Goal: Task Accomplishment & Management: Manage account settings

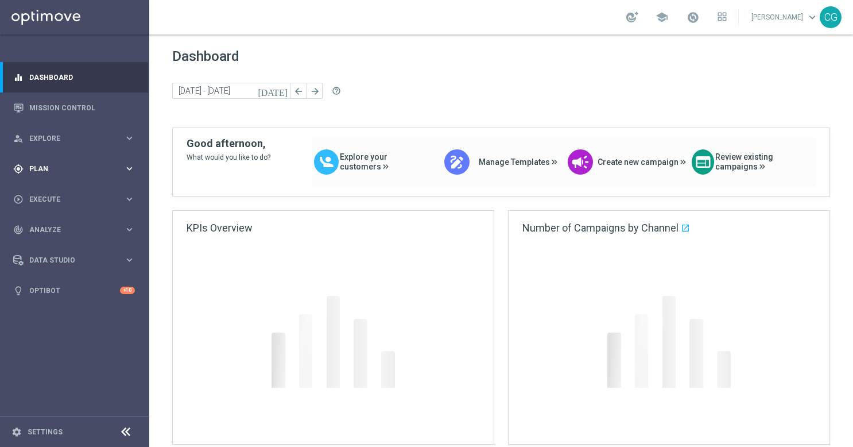
click at [71, 158] on div "gps_fixed Plan keyboard_arrow_right" at bounding box center [74, 168] width 148 height 30
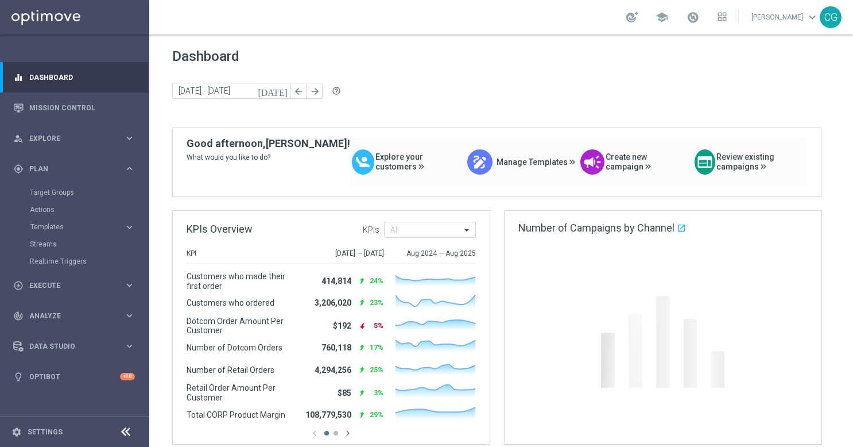
click at [50, 233] on accordion "Templates keyboard_arrow_right Optimail OptiMobile In-App OptiMobile Push Web P…" at bounding box center [89, 226] width 118 height 17
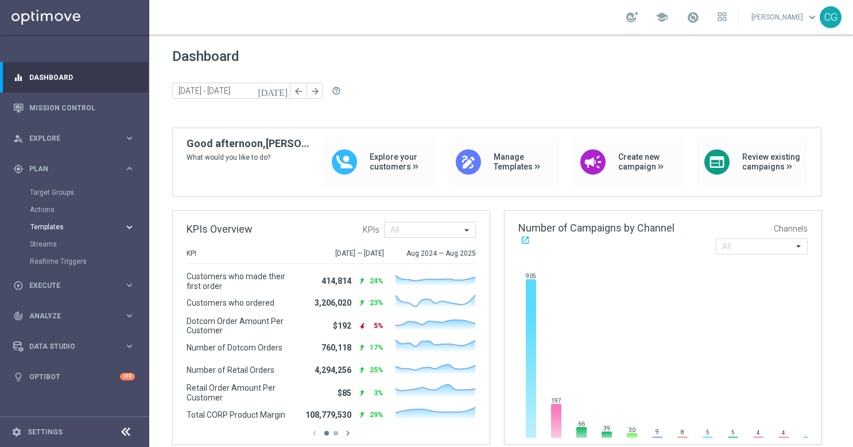
click at [50, 229] on span "Templates" at bounding box center [71, 226] width 82 height 7
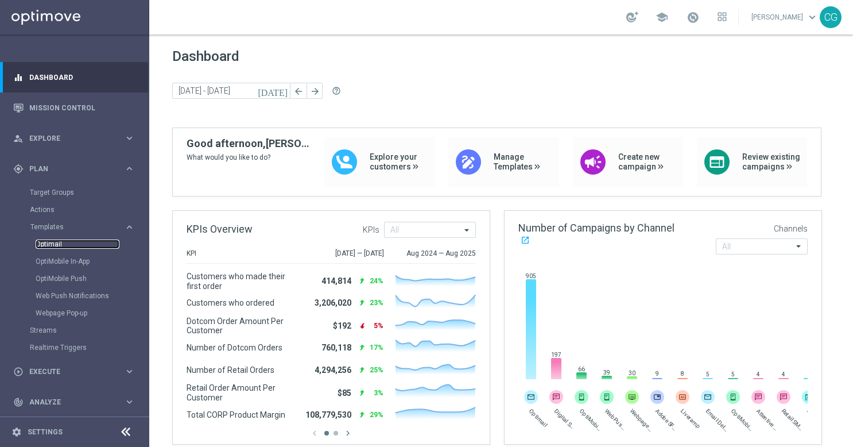
click at [51, 239] on link "Optimail" at bounding box center [78, 243] width 84 height 9
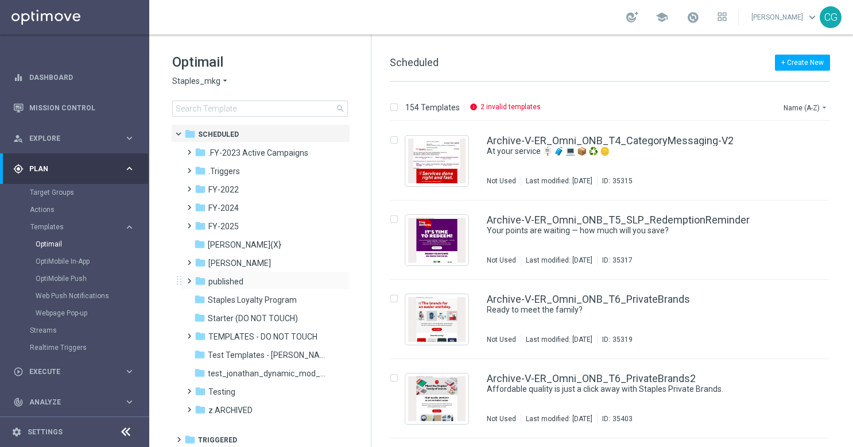
click at [189, 278] on span at bounding box center [186, 275] width 5 height 5
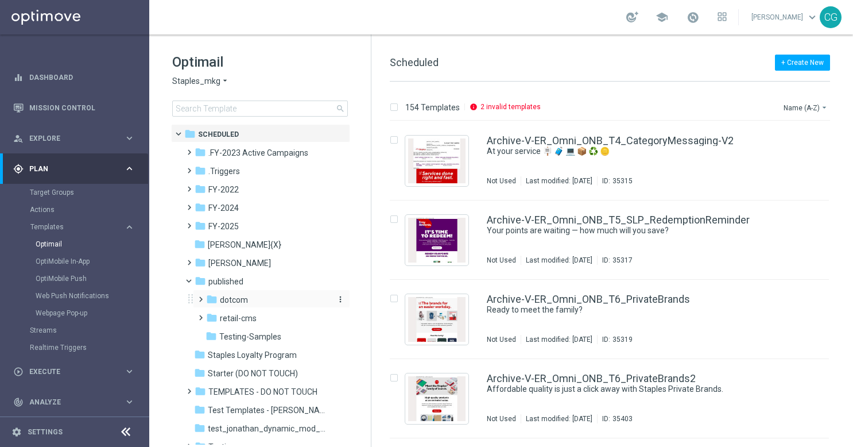
click at [207, 294] on icon "folder" at bounding box center [211, 298] width 11 height 11
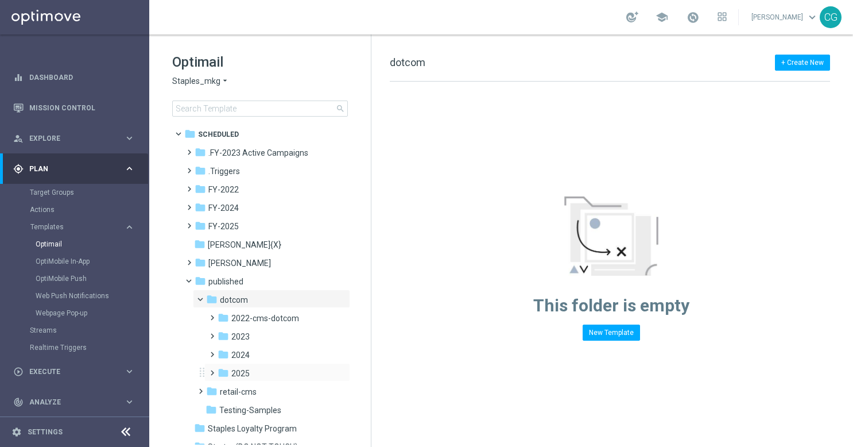
click at [222, 366] on div "folder 2025 more_vert" at bounding box center [277, 372] width 146 height 18
click at [212, 365] on span at bounding box center [212, 373] width 11 height 16
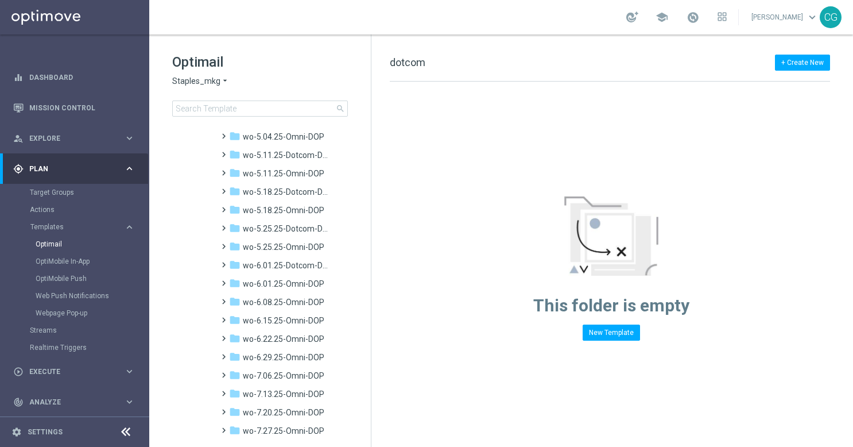
scroll to position [1161, 0]
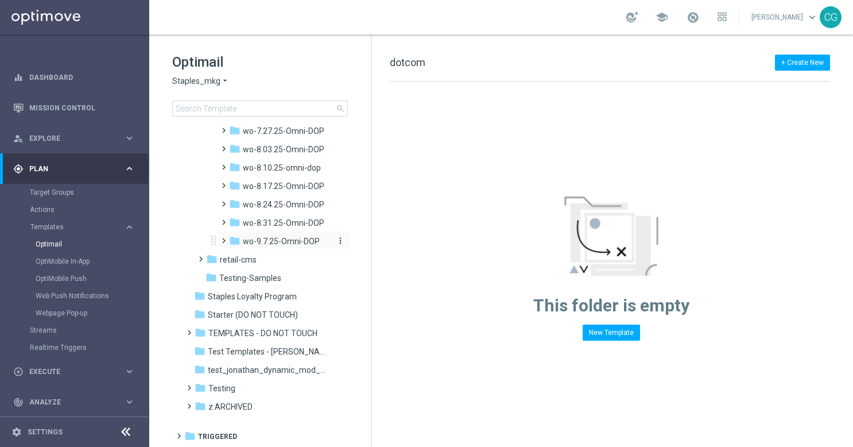
click at [254, 235] on div "folder wo-9.7.25-Omni-DOP" at bounding box center [280, 241] width 103 height 13
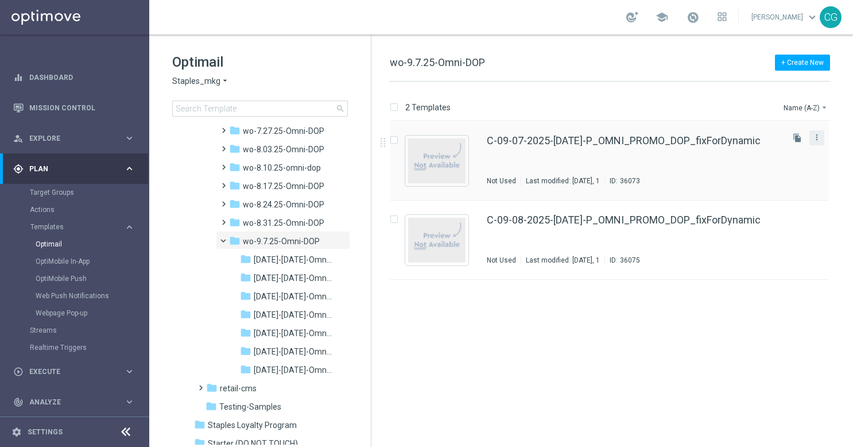
click at [816, 142] on button "more_vert" at bounding box center [816, 137] width 11 height 14
click at [788, 145] on div "Move" at bounding box center [771, 149] width 69 height 8
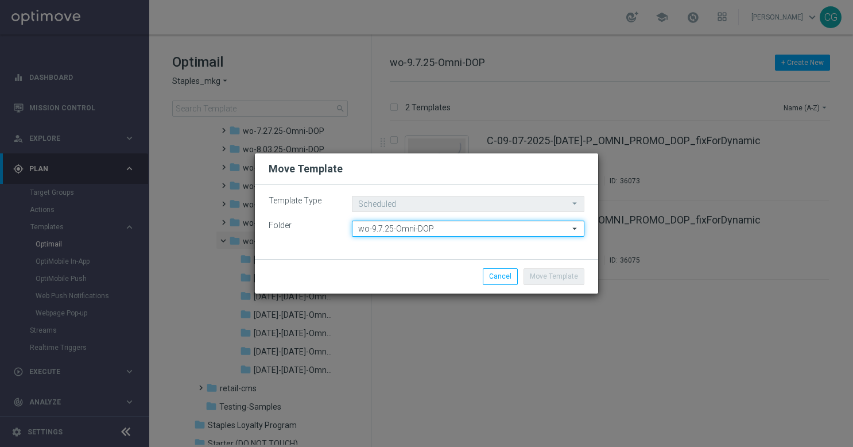
click at [509, 227] on input "wo-9.7.25-Omni-DOP" at bounding box center [468, 228] width 233 height 16
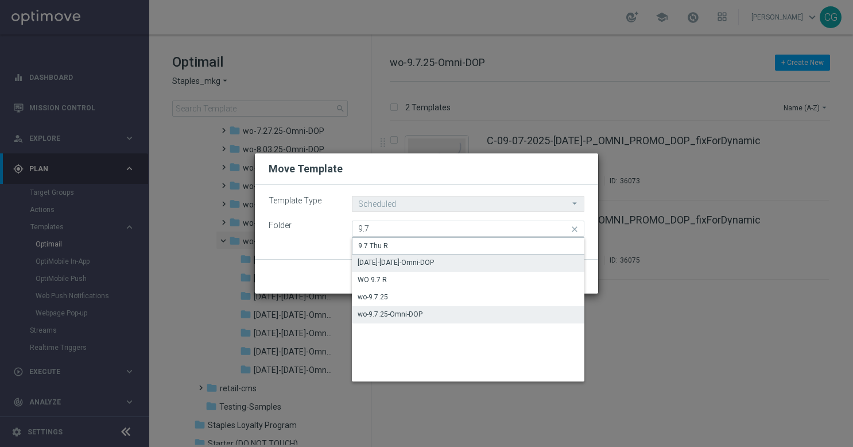
drag, startPoint x: 493, startPoint y: 254, endPoint x: 491, endPoint y: 264, distance: 10.0
click at [491, 264] on div "9.7 Thu R [DATE]-[DATE]-Omni-DOP WO 9.7 R wo-9.7.25 wo-9.7.25-Omni-DOP" at bounding box center [468, 280] width 233 height 86
click at [490, 264] on div "[DATE]-[DATE]-Omni-DOP" at bounding box center [468, 262] width 233 height 16
type input "[DATE]-[DATE]-Omni-DOP"
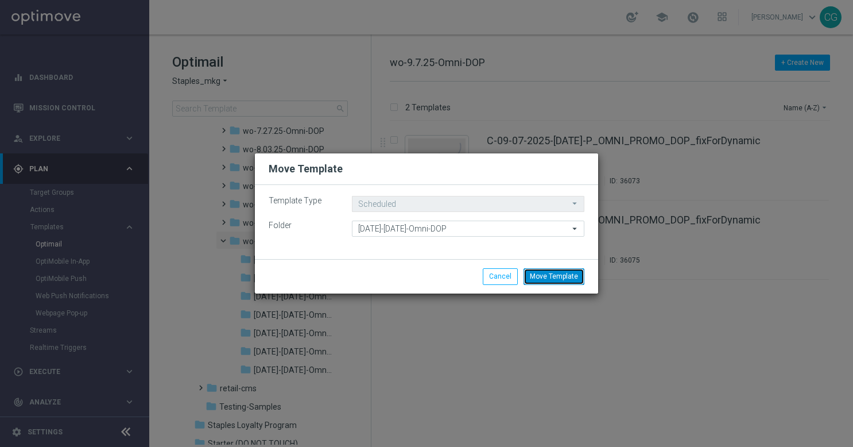
click at [561, 278] on button "Move Template" at bounding box center [554, 276] width 61 height 16
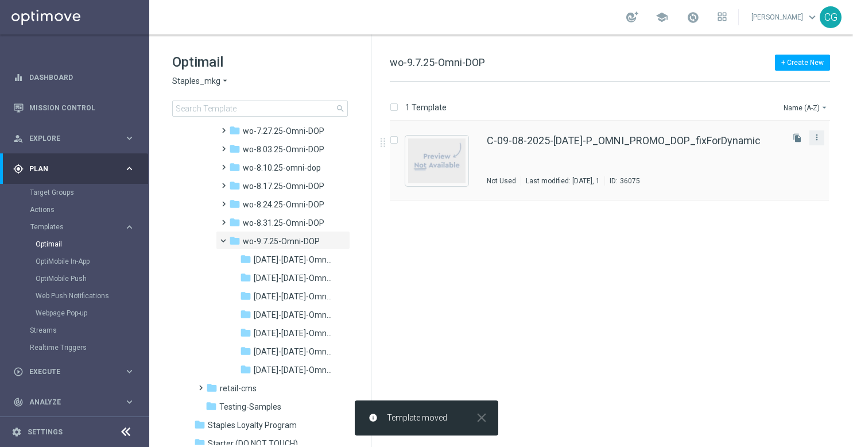
click at [818, 141] on button "more_vert" at bounding box center [816, 137] width 11 height 14
click at [761, 152] on div "Move" at bounding box center [771, 149] width 69 height 8
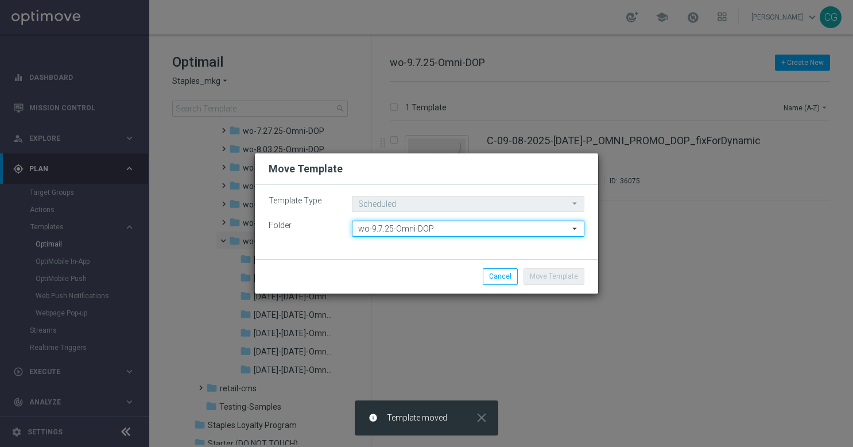
click at [438, 232] on input "wo-9.7.25-Omni-DOP" at bounding box center [468, 228] width 233 height 16
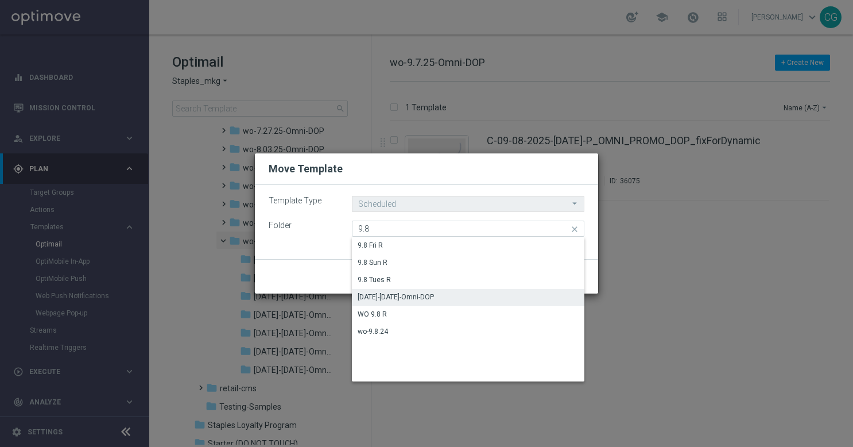
click at [434, 299] on div "[DATE]-[DATE]-Omni-DOP" at bounding box center [396, 297] width 76 height 10
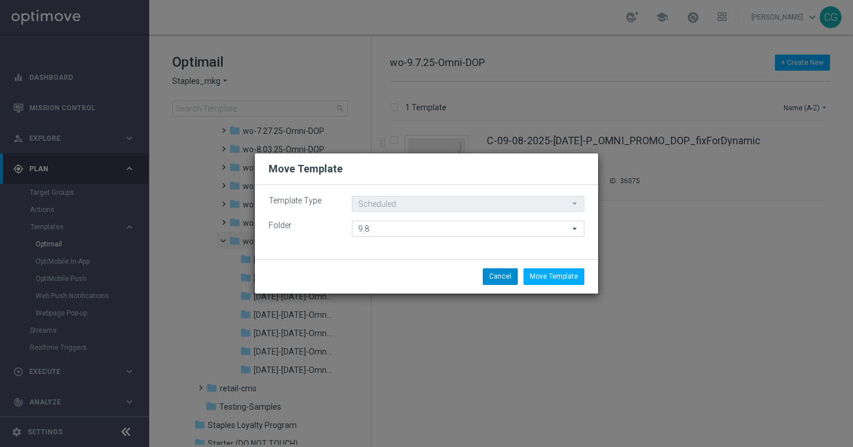
type input "[DATE]-[DATE]-Omni-DOP"
click at [541, 274] on button "Move Template" at bounding box center [554, 276] width 61 height 16
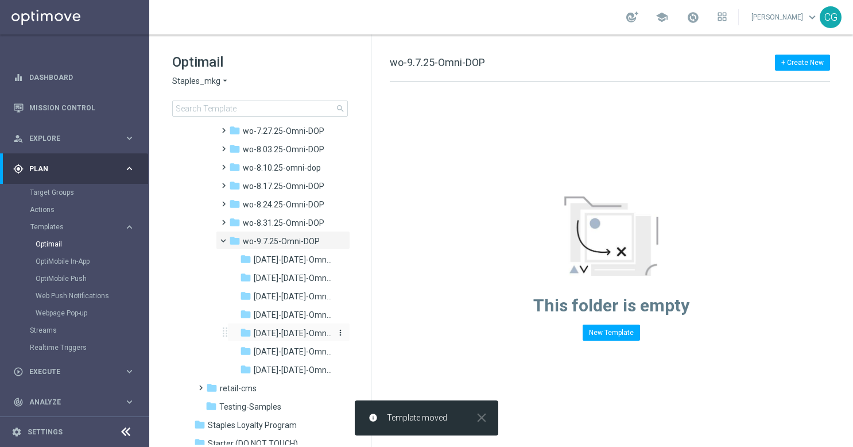
click at [296, 336] on span "[DATE]-[DATE]-Omni-DOP" at bounding box center [293, 333] width 78 height 10
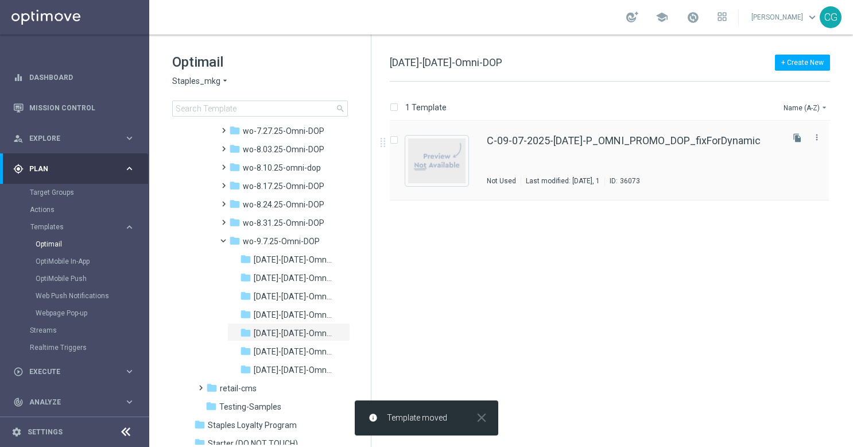
click at [514, 169] on div "C-09-07-2025-[DATE]-P_OMNI_PROMO_DOP_fixForDynamic Not Used Last modified: [DAT…" at bounding box center [634, 161] width 294 height 50
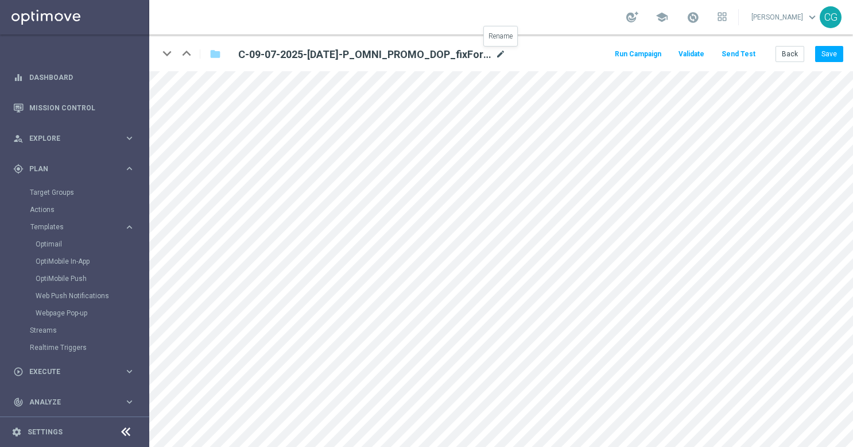
click at [501, 52] on icon "mode_edit" at bounding box center [501, 55] width 10 height 14
click at [483, 53] on input "C-09-07-2025-[DATE]-P_OMNI_PROMO_DOP_fixForDynamic" at bounding box center [372, 54] width 285 height 16
drag, startPoint x: 460, startPoint y: 53, endPoint x: 390, endPoint y: 51, distance: 69.5
click at [390, 51] on input "C-09-07-2025-[DATE]-P_OMNI_PROMO_DOP_fixForDynamic" at bounding box center [372, 54] width 285 height 16
click at [820, 53] on button "Save" at bounding box center [829, 54] width 28 height 16
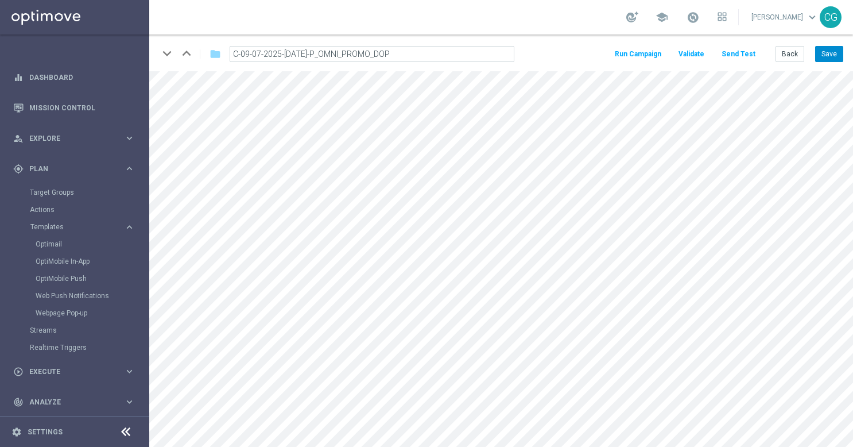
type input "C-09-07-2025-[DATE]-P_OMNI_PROMO_DOP_{3}"
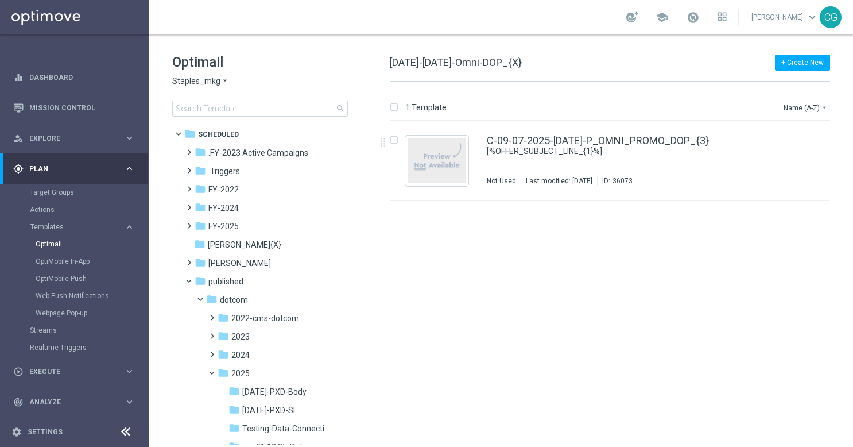
click at [533, 429] on div "insert_drive_file C-09-07-2025-[DATE]-P_OMNI_PROMO_DOP_{3} [%OFFER_SUBJECT_LINE…" at bounding box center [614, 284] width 473 height 326
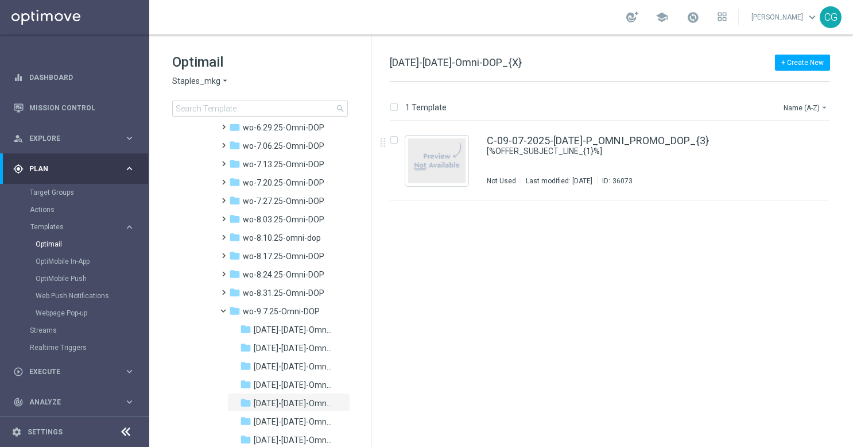
scroll to position [1290, 0]
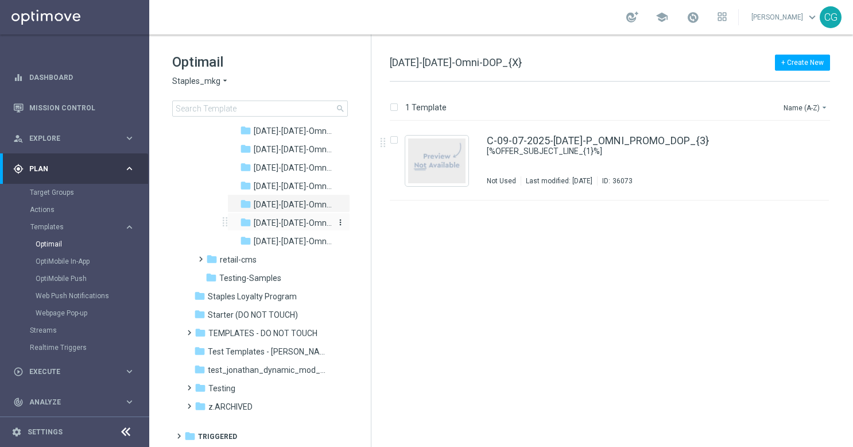
click at [293, 226] on span "[DATE]-[DATE]-Omni-DOP" at bounding box center [293, 223] width 78 height 10
click at [611, 152] on div "C-09-08-2025-[DATE]-P_OMNI_PROMO_DOP_fixForDynamic Not Used Last modified: [DAT…" at bounding box center [634, 161] width 294 height 50
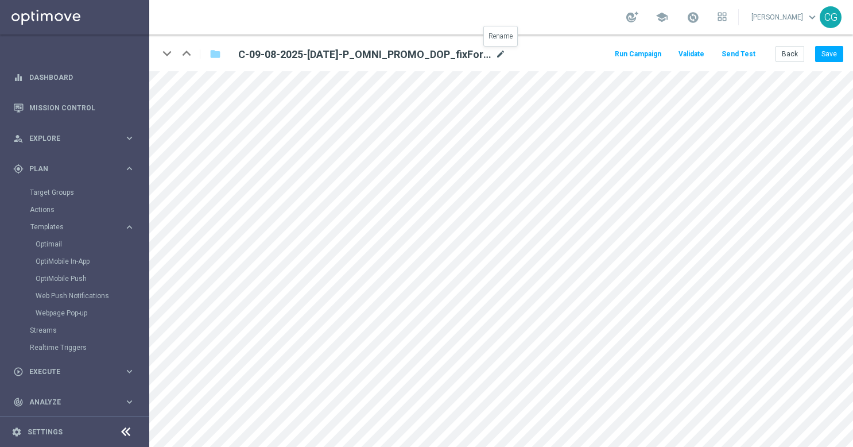
click at [500, 51] on icon "mode_edit" at bounding box center [501, 55] width 10 height 14
click at [468, 56] on input "C-09-08-2025-[DATE]-P_OMNI_PROMO_DOP_fixForDynamic" at bounding box center [372, 54] width 285 height 16
drag, startPoint x: 464, startPoint y: 55, endPoint x: 393, endPoint y: 53, distance: 70.6
click at [393, 53] on input "C-09-08-2025-[DATE]-P_OMNI_PROMO_DOP_fixForDynamic" at bounding box center [372, 54] width 285 height 16
type input "C-09-08-2025-[DATE]-P_OMNI_PROMO_DOP"
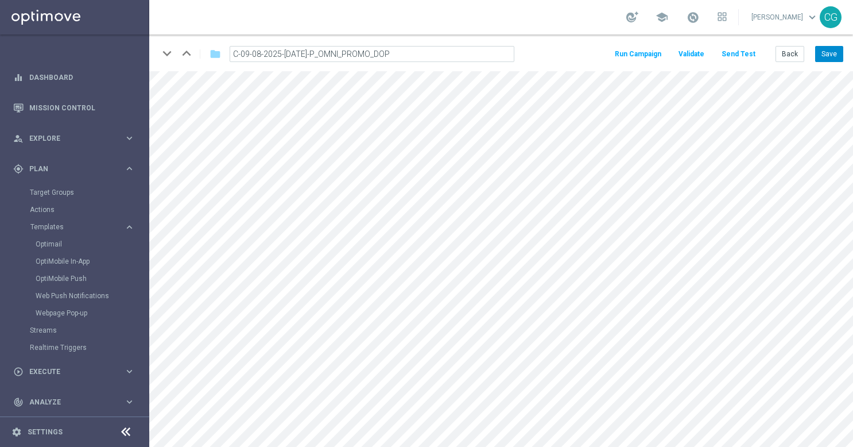
click at [841, 60] on button "Save" at bounding box center [829, 54] width 28 height 16
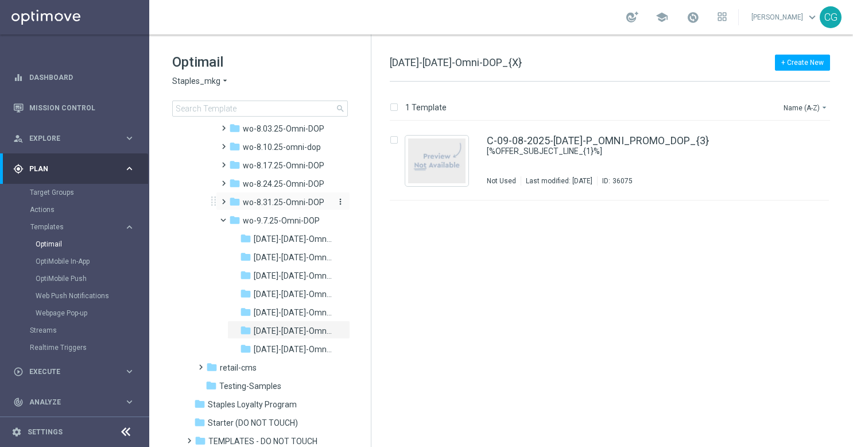
scroll to position [1175, 0]
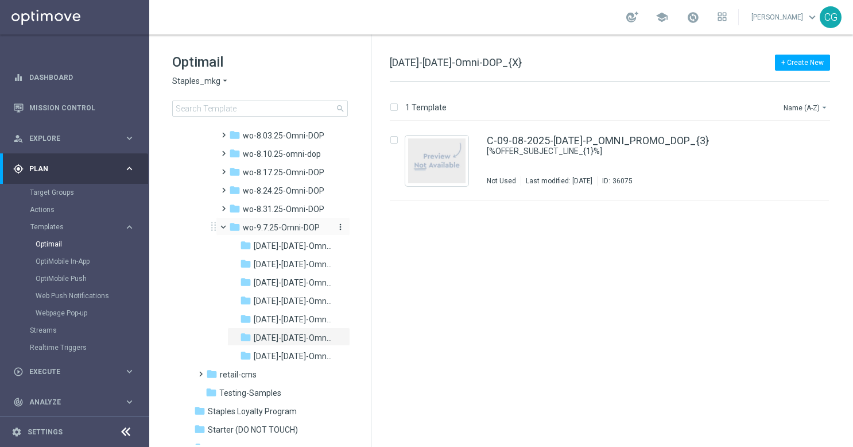
click at [287, 223] on span "wo-9.7.25-Omni-DOP" at bounding box center [281, 227] width 77 height 10
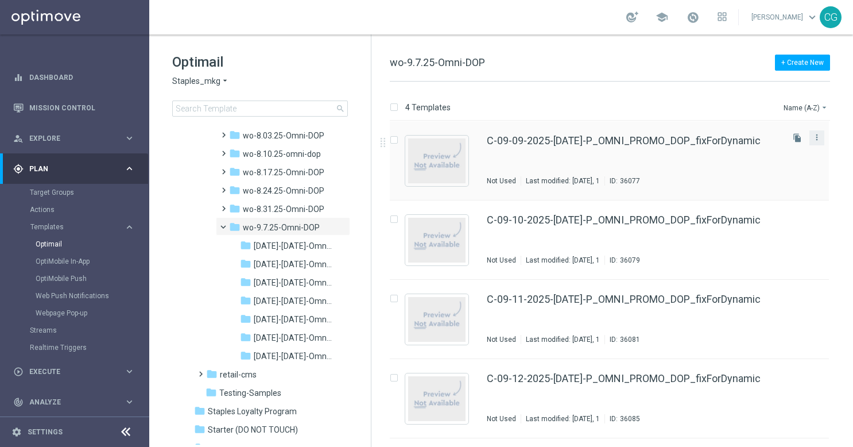
click at [820, 141] on icon "more_vert" at bounding box center [816, 137] width 9 height 9
click at [775, 147] on div "Move" at bounding box center [771, 149] width 69 height 8
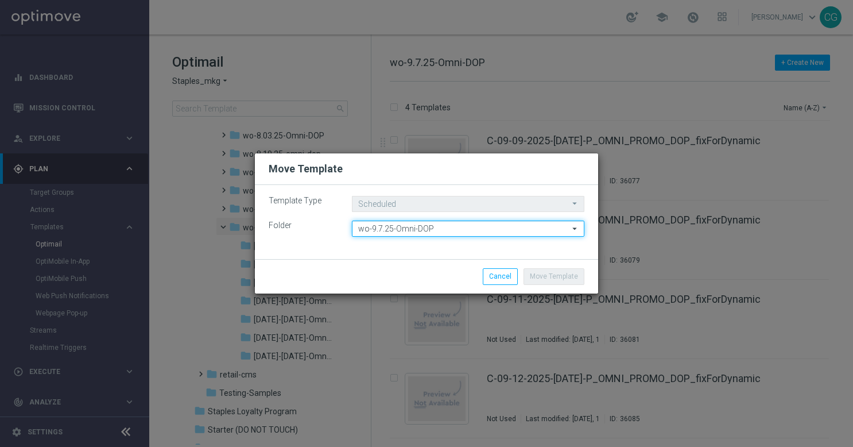
click at [519, 222] on input "wo-9.7.25-Omni-DOP" at bounding box center [468, 228] width 233 height 16
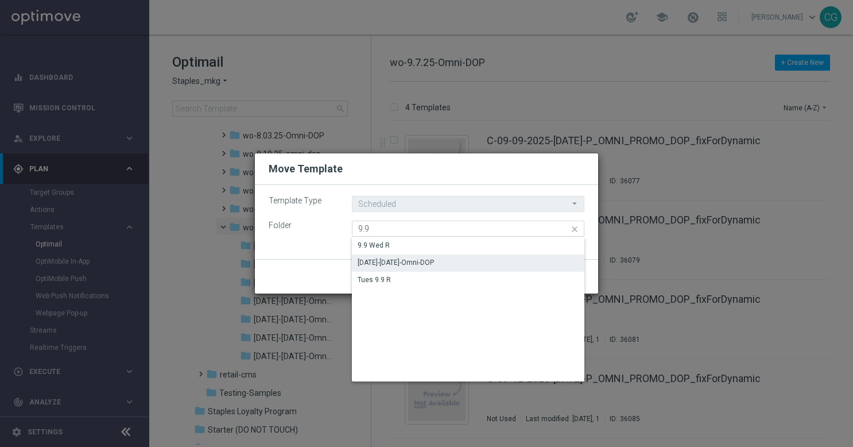
click at [510, 260] on div "[DATE]-[DATE]-Omni-DOP" at bounding box center [468, 262] width 233 height 16
type input "[DATE]-[DATE]-Omni-DOP"
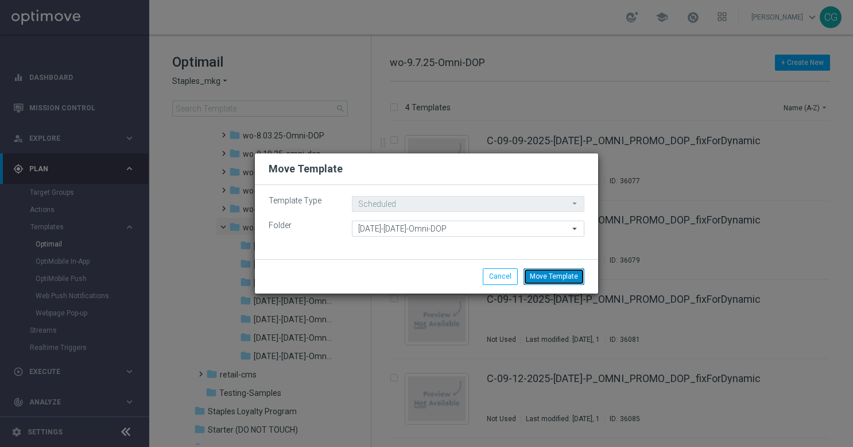
click at [556, 279] on button "Move Template" at bounding box center [554, 276] width 61 height 16
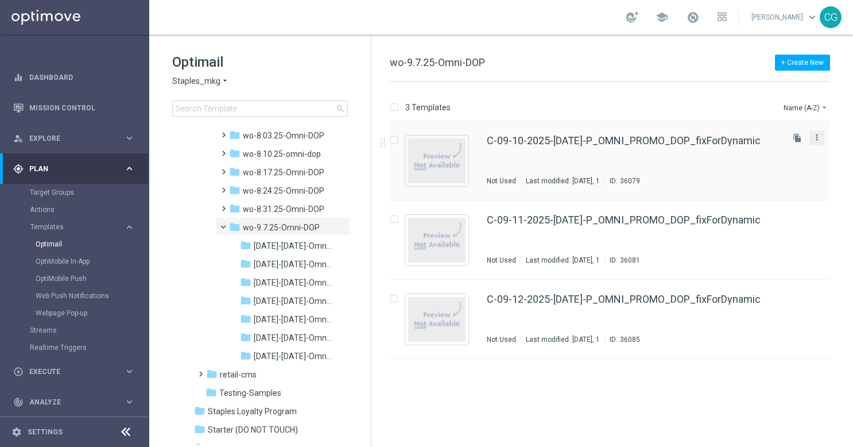
click at [813, 141] on icon "more_vert" at bounding box center [816, 137] width 9 height 9
click at [755, 145] on div "Move" at bounding box center [771, 149] width 69 height 8
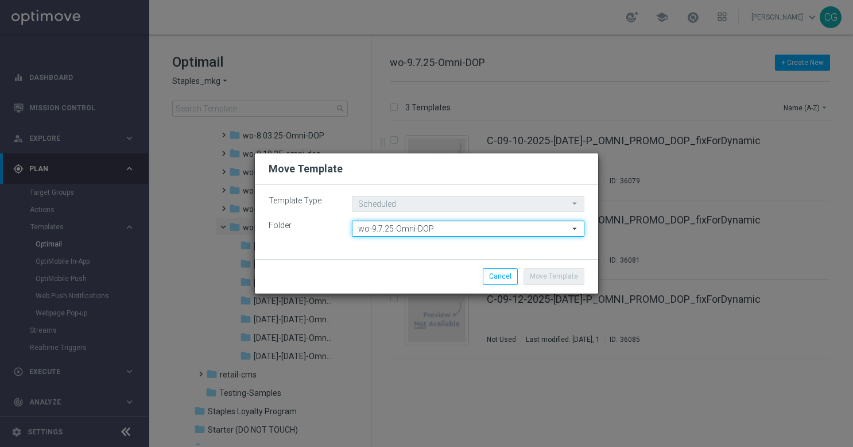
click at [473, 224] on input "wo-9.7.25-Omni-DOP" at bounding box center [468, 228] width 233 height 16
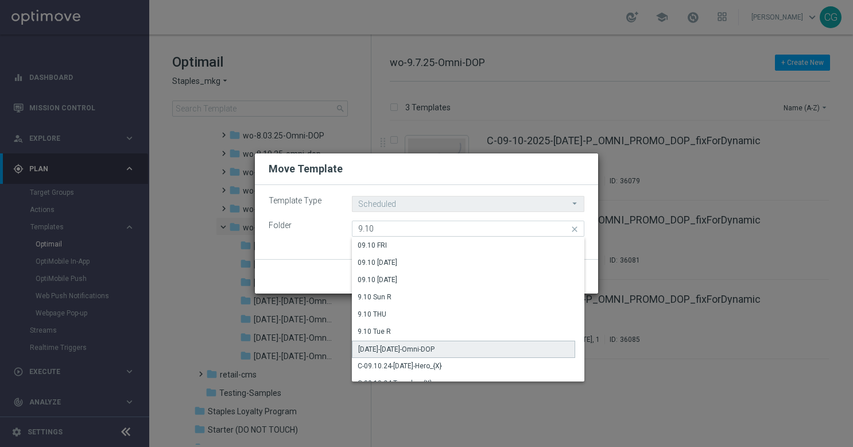
click at [466, 345] on div "[DATE]-[DATE]-Omni-DOP" at bounding box center [463, 348] width 223 height 17
type input "[DATE]-[DATE]-Omni-DOP"
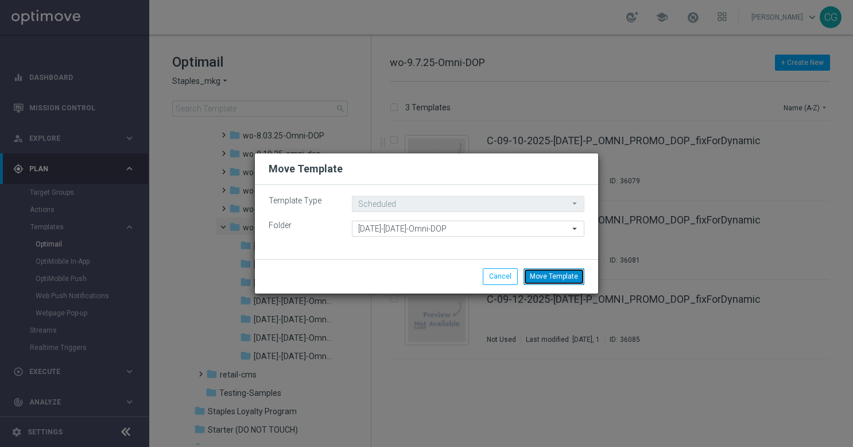
click at [562, 282] on button "Move Template" at bounding box center [554, 276] width 61 height 16
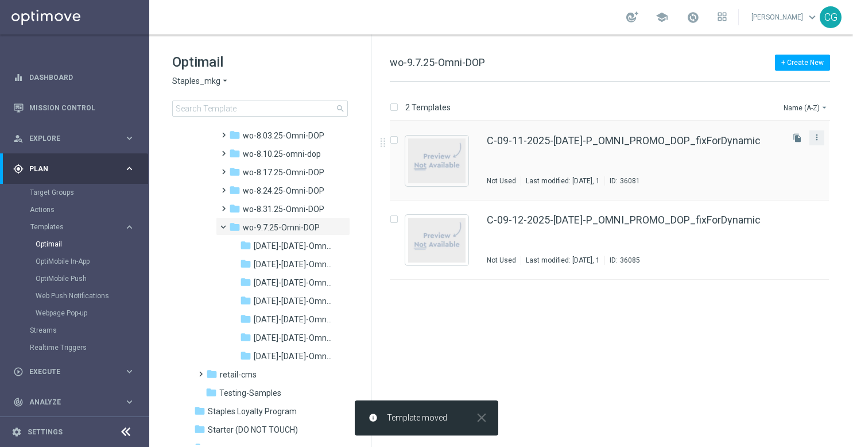
drag, startPoint x: 818, startPoint y: 141, endPoint x: 812, endPoint y: 141, distance: 5.8
click at [818, 141] on icon "more_vert" at bounding box center [816, 137] width 9 height 9
click at [772, 144] on div "send Move" at bounding box center [765, 149] width 92 height 16
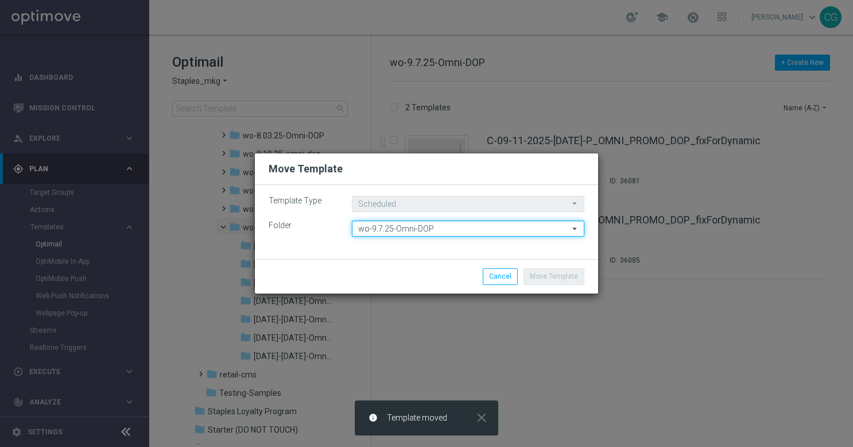
click at [494, 230] on input "wo-9.7.25-Omni-DOP" at bounding box center [468, 228] width 233 height 16
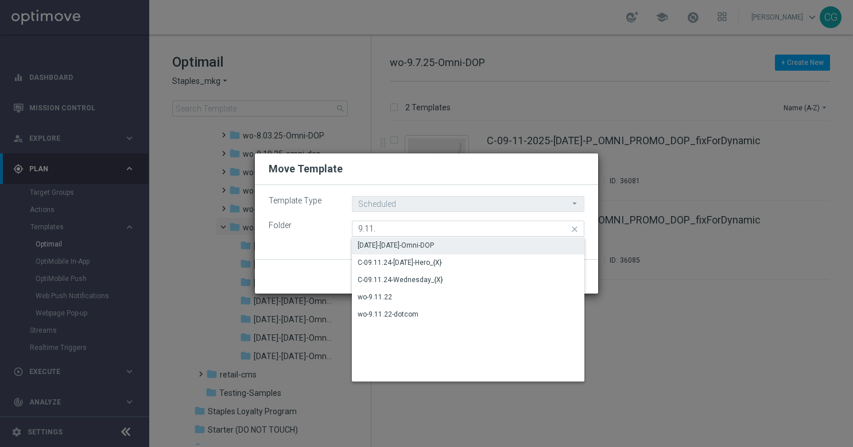
click at [452, 245] on div "[DATE]-[DATE]-Omni-DOP" at bounding box center [468, 245] width 233 height 16
type input "[DATE]-[DATE]-Omni-DOP"
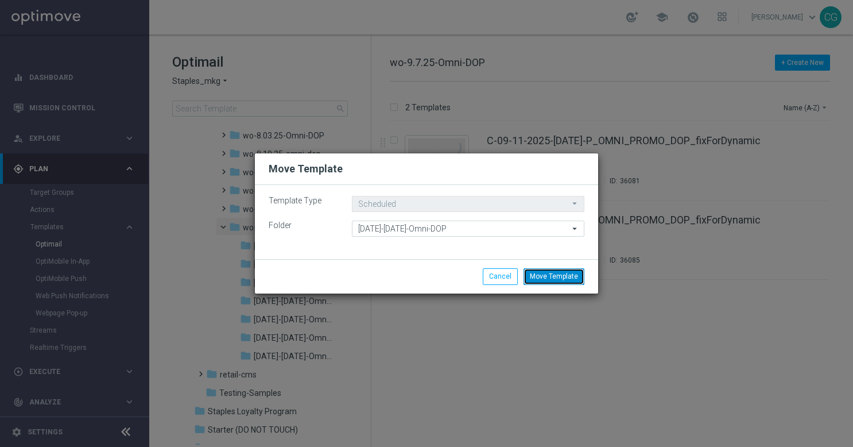
click at [557, 279] on button "Move Template" at bounding box center [554, 276] width 61 height 16
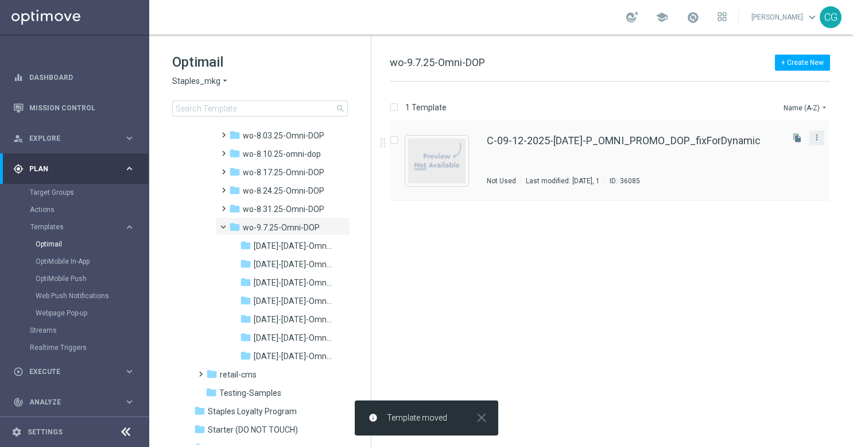
click at [818, 141] on button "more_vert" at bounding box center [816, 137] width 11 height 14
click at [775, 148] on div "Move" at bounding box center [771, 149] width 69 height 8
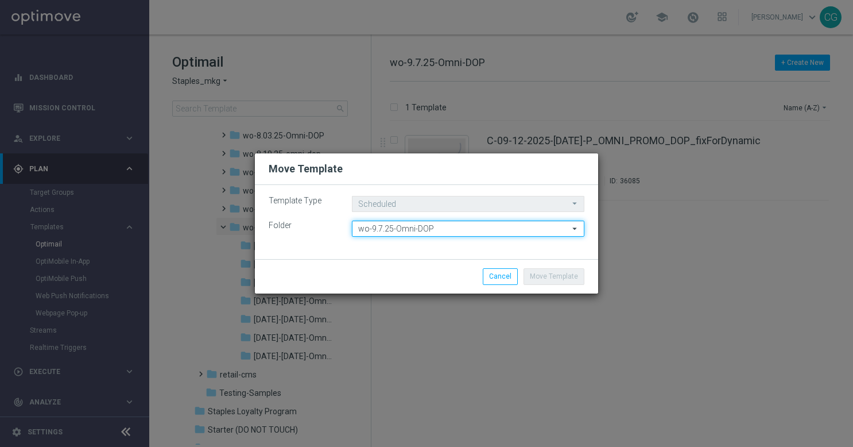
click at [494, 234] on input "wo-9.7.25-Omni-DOP" at bounding box center [468, 228] width 233 height 16
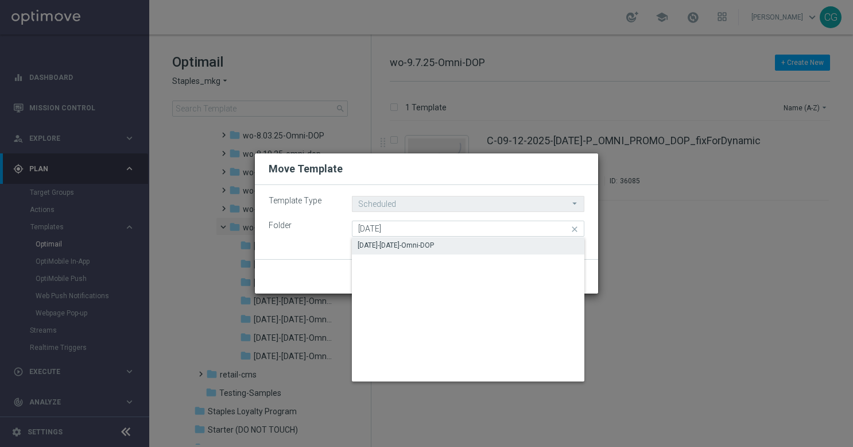
click at [488, 238] on div "[DATE]-[DATE]-Omni-DOP" at bounding box center [468, 245] width 233 height 16
type input "[DATE]-[DATE]-Omni-DOP"
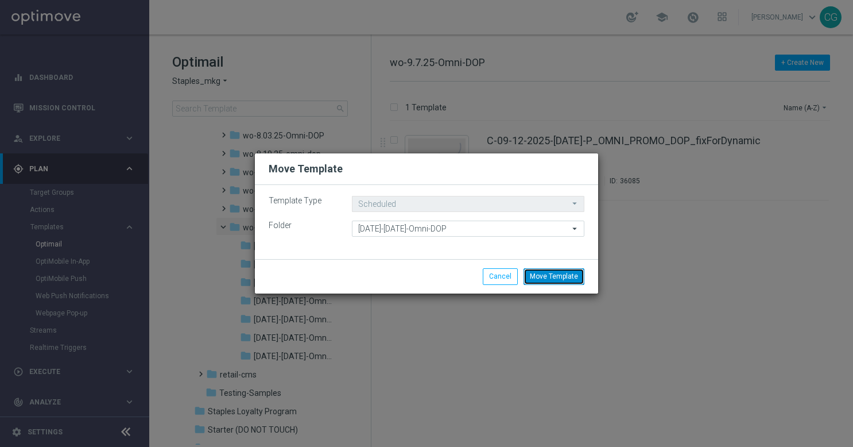
click at [548, 273] on button "Move Template" at bounding box center [554, 276] width 61 height 16
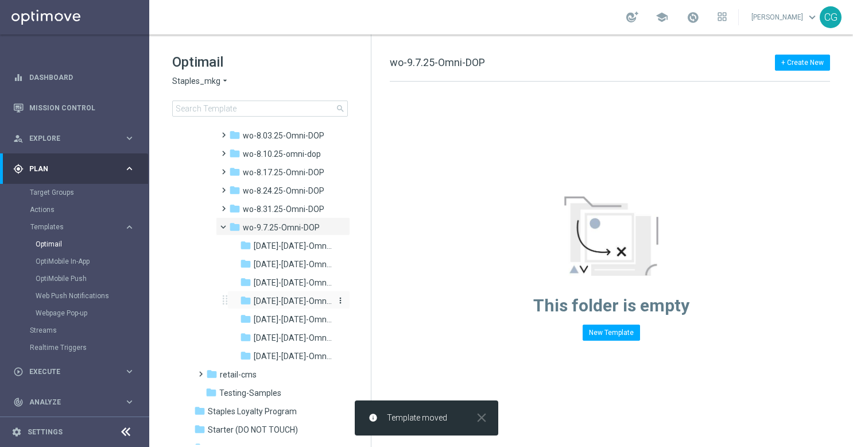
click at [299, 306] on span "[DATE]-[DATE]-Omni-DOP" at bounding box center [293, 301] width 78 height 10
click at [291, 233] on span "wo-9.7.25-Omni-DOP" at bounding box center [281, 227] width 77 height 10
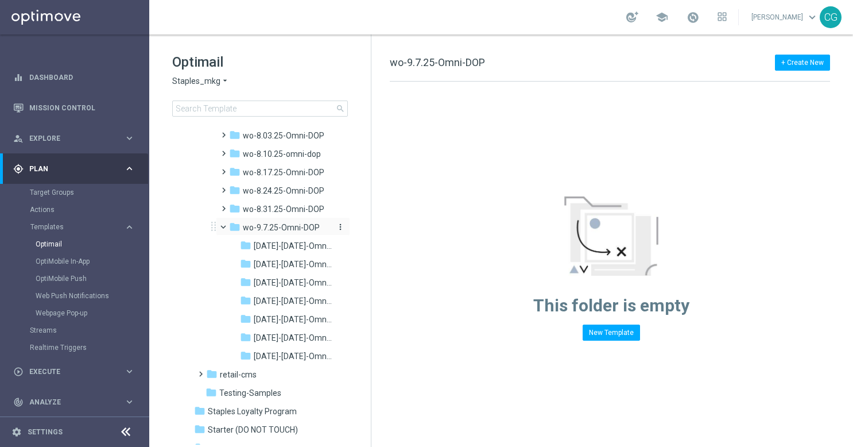
click at [260, 234] on div "folder wo-9.7.25-Omni-DOP" at bounding box center [280, 227] width 103 height 13
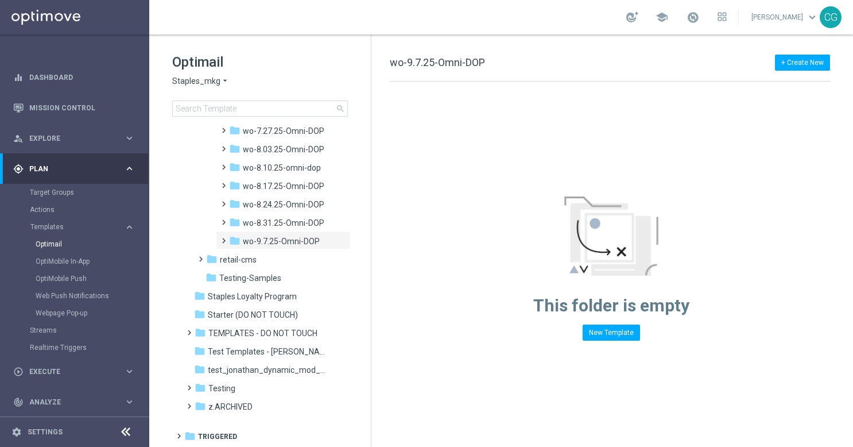
click at [259, 246] on div "folder wo-9.7.25-Omni-DOP" at bounding box center [280, 241] width 103 height 13
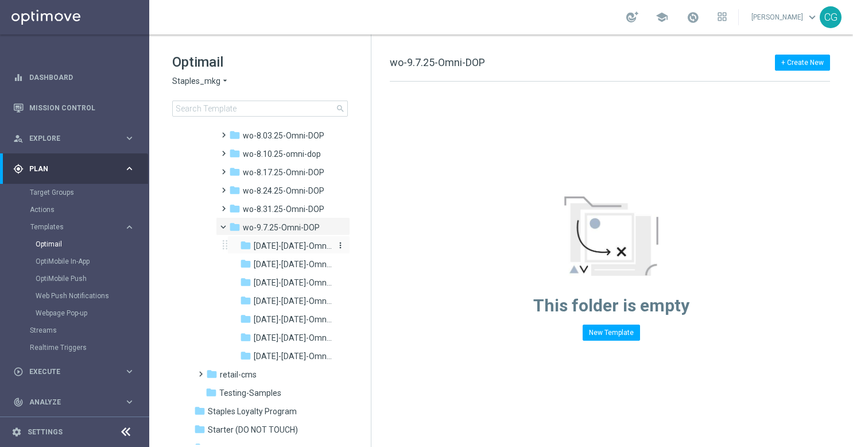
click at [304, 251] on span "[DATE]-[DATE]-Omni-DOP" at bounding box center [293, 246] width 78 height 10
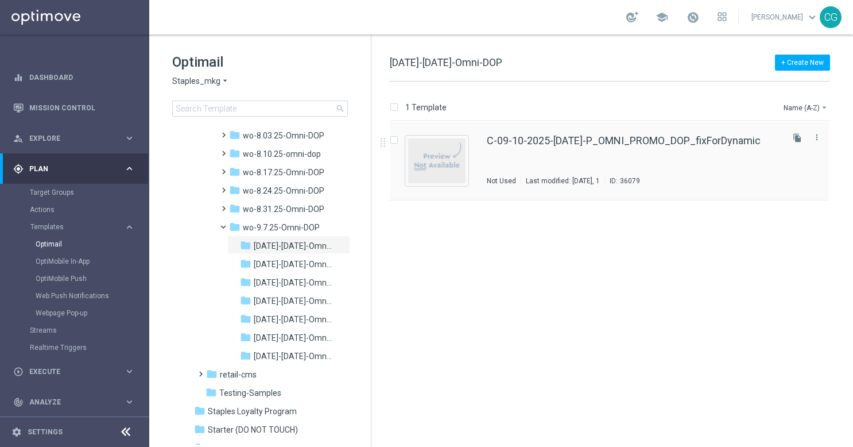
click at [656, 149] on div "C-09-10-2025-[DATE]-P_OMNI_PROMO_DOP_fixForDynamic Not Used Last modified: [DAT…" at bounding box center [634, 161] width 294 height 50
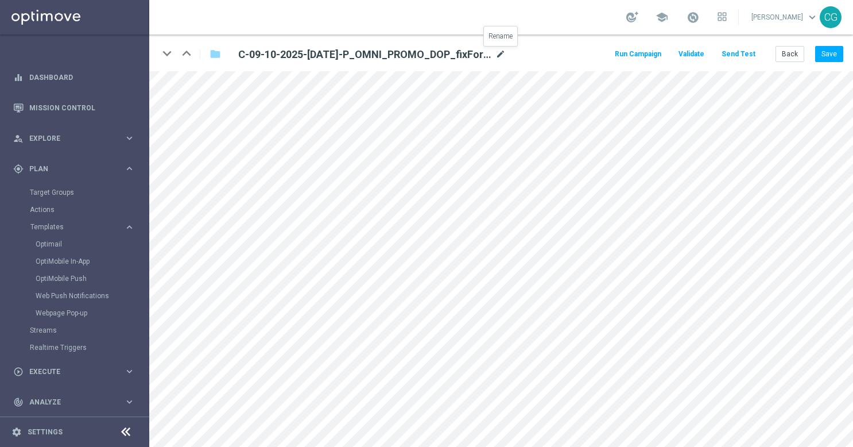
click at [497, 53] on icon "mode_edit" at bounding box center [501, 55] width 10 height 14
click at [471, 53] on input "C-09-10-2025-[DATE]-P_OMNI_PROMO_DOP_fixForDynamic" at bounding box center [372, 54] width 285 height 16
drag, startPoint x: 463, startPoint y: 54, endPoint x: 407, endPoint y: 54, distance: 56.3
click at [407, 54] on input "C-09-10-2025-[DATE]-P_OMNI_PROMO_DOP_fixForDynamic" at bounding box center [372, 54] width 285 height 16
type input "C-09-10-2025-[DATE]-P_OMNI_PROMO_DOP"
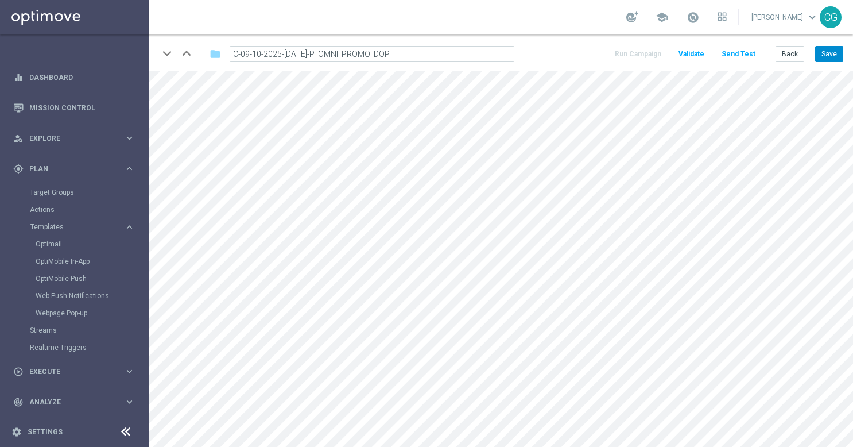
click at [819, 51] on button "Save" at bounding box center [829, 54] width 28 height 16
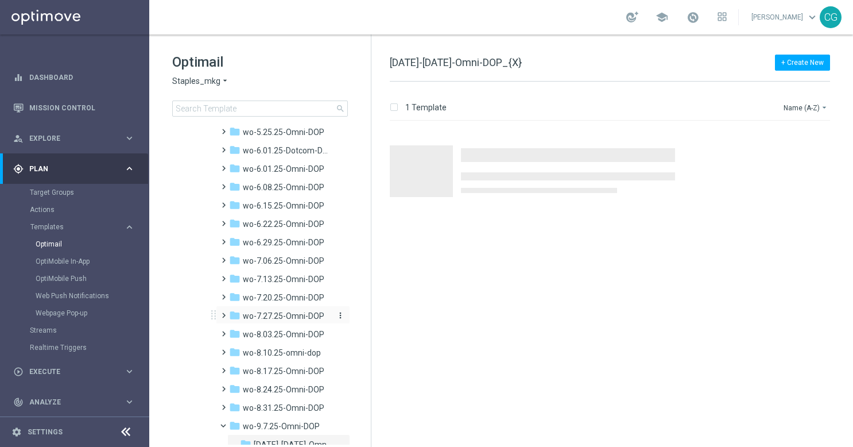
scroll to position [1263, 0]
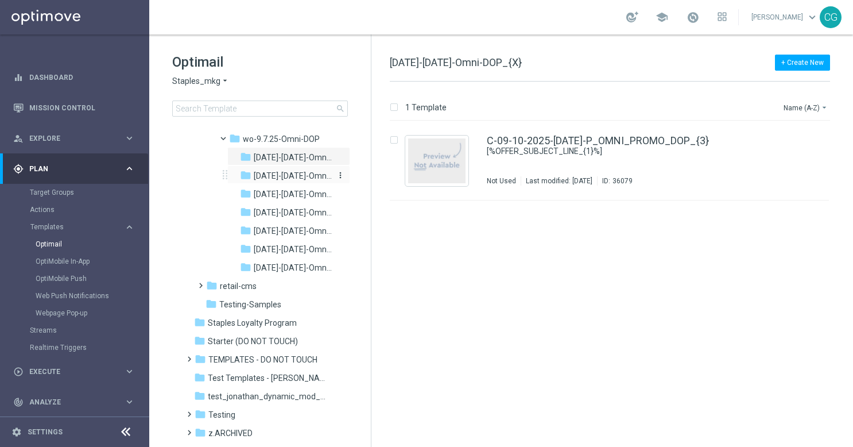
click at [284, 176] on span "[DATE]-[DATE]-Omni-DOP" at bounding box center [293, 176] width 78 height 10
click at [616, 154] on div "C-09-11-2025-[DATE]-P_OMNI_PROMO_DOP_fixForDynamic Not Used Last modified: [DAT…" at bounding box center [634, 161] width 294 height 50
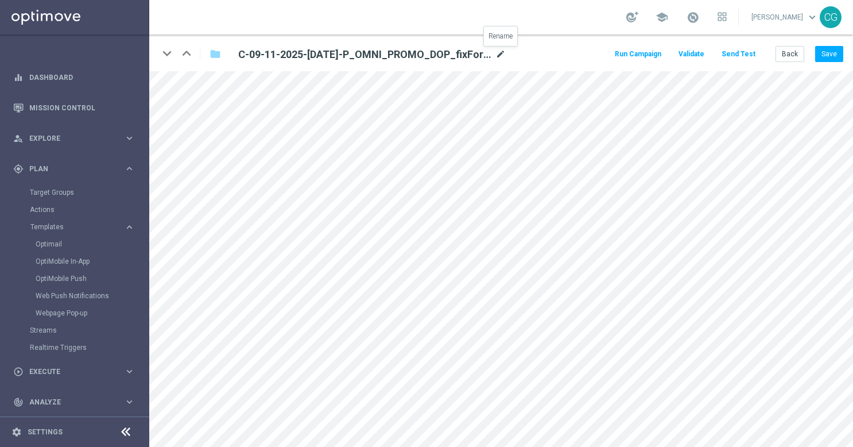
click at [501, 59] on icon "mode_edit" at bounding box center [501, 55] width 10 height 14
drag, startPoint x: 483, startPoint y: 55, endPoint x: 469, endPoint y: 55, distance: 14.4
click at [482, 55] on input "C-09-11-2025-[DATE]-P_OMNI_PROMO_DOP_fixForDynamic" at bounding box center [372, 54] width 285 height 16
click at [466, 55] on input "C-09-11-2025-[DATE]-P_OMNI_PROMO_DOP_fixForDynamic" at bounding box center [372, 54] width 285 height 16
drag, startPoint x: 450, startPoint y: 53, endPoint x: 397, endPoint y: 52, distance: 53.4
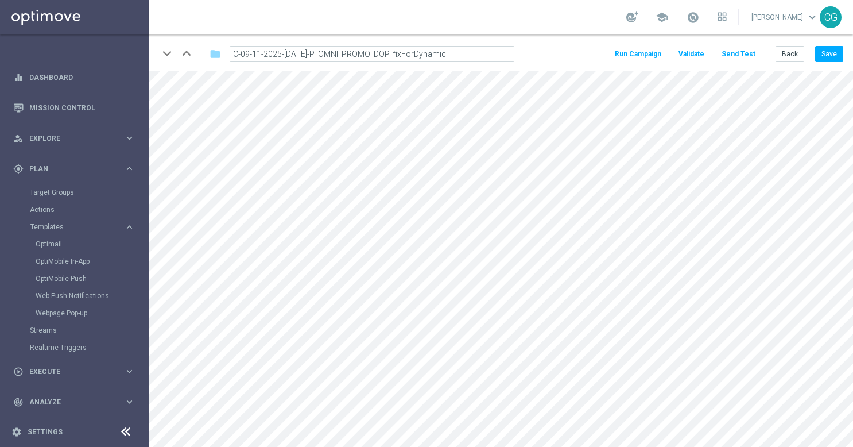
click at [397, 52] on input "C-09-11-2025-[DATE]-P_OMNI_PROMO_DOP_fixForDynamic" at bounding box center [372, 54] width 285 height 16
type input "C-09-11-2025-[DATE]-P_OMNI_PROMO_DOP"
click at [825, 49] on button "Save" at bounding box center [829, 54] width 28 height 16
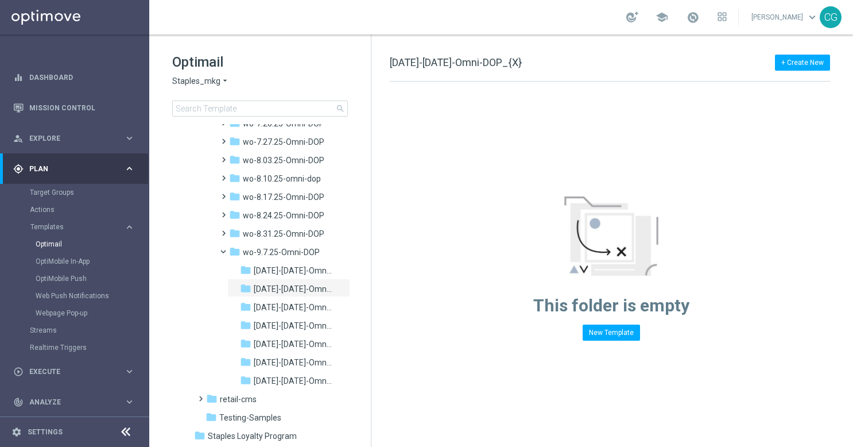
scroll to position [1290, 0]
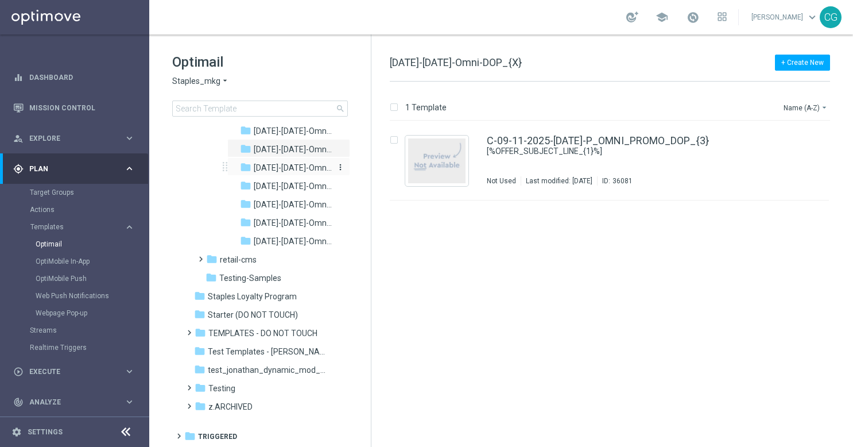
click at [299, 168] on span "[DATE]-[DATE]-Omni-DOP" at bounding box center [293, 167] width 78 height 10
click at [640, 167] on div "C-09-12-2025-[DATE]-P_OMNI_PROMO_DOP_fixForDynamic Not Used Last modified: [DAT…" at bounding box center [634, 161] width 294 height 50
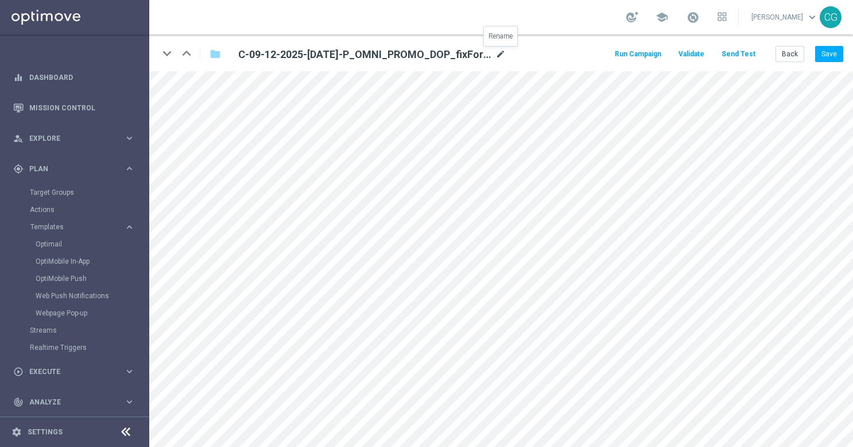
click at [503, 53] on icon "mode_edit" at bounding box center [501, 55] width 10 height 14
click at [470, 55] on input "C-09-12-2025-[DATE]-P_OMNI_PROMO_DOP_fixForDynamic" at bounding box center [372, 54] width 285 height 16
drag, startPoint x: 428, startPoint y: 54, endPoint x: 387, endPoint y: 56, distance: 41.4
click at [387, 56] on input "C-09-12-2025-[DATE]-P_OMNI_PROMO_DOP_fixForDynamic" at bounding box center [372, 54] width 285 height 16
type input "C-09-12-2025-[DATE]-P_OMNI_PROMO_DOP"
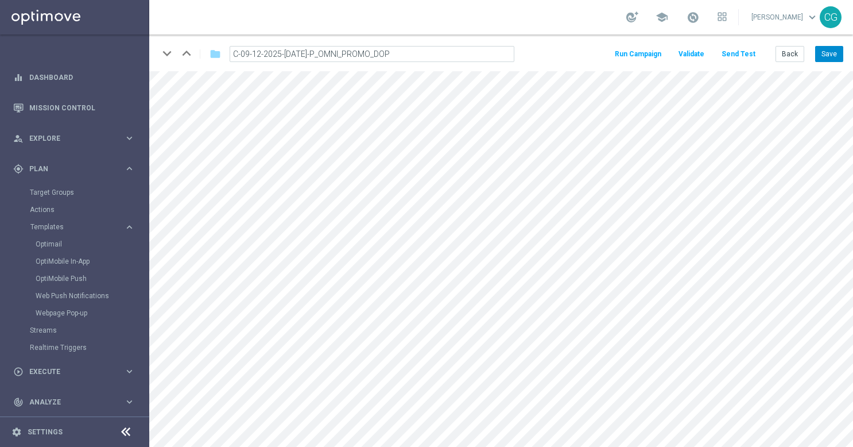
click at [827, 49] on button "Save" at bounding box center [829, 54] width 28 height 16
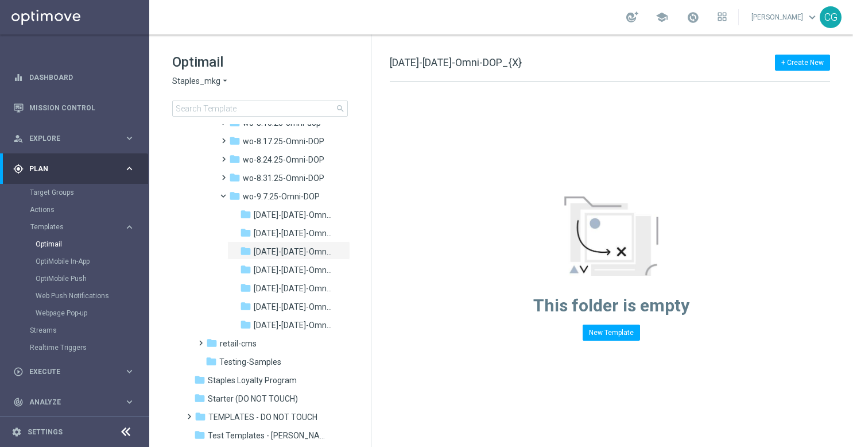
scroll to position [1290, 0]
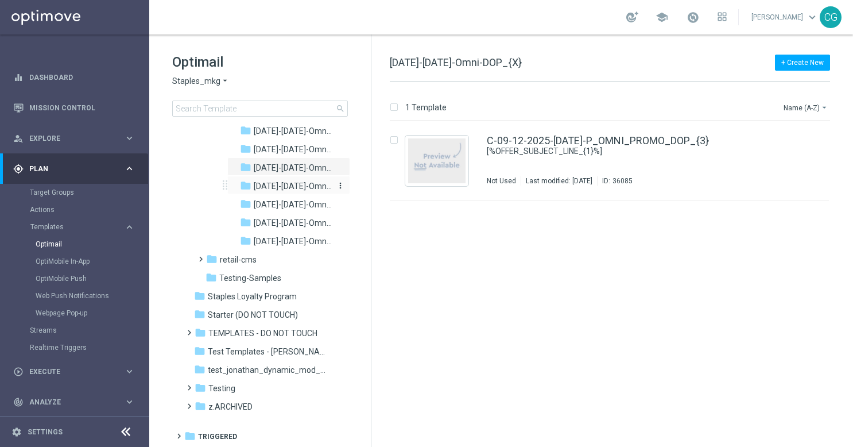
click at [287, 187] on span "[DATE]-[DATE]-Omni-DOP" at bounding box center [293, 186] width 78 height 10
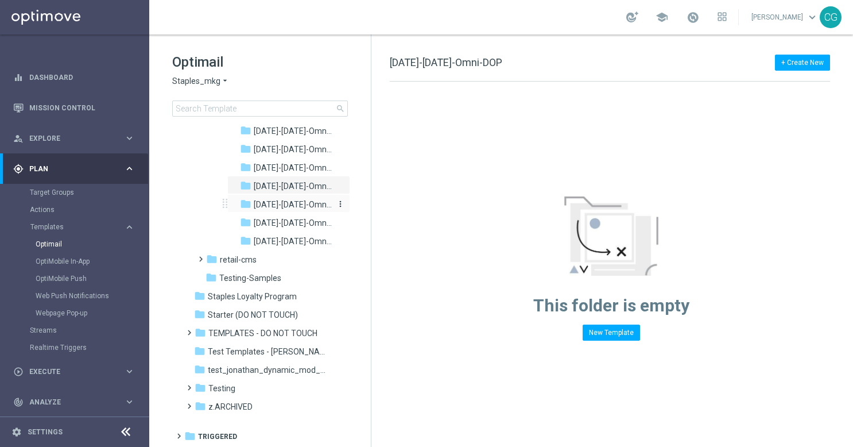
click at [281, 206] on span "[DATE]-[DATE]-Omni-DOP_{X}" at bounding box center [293, 204] width 78 height 10
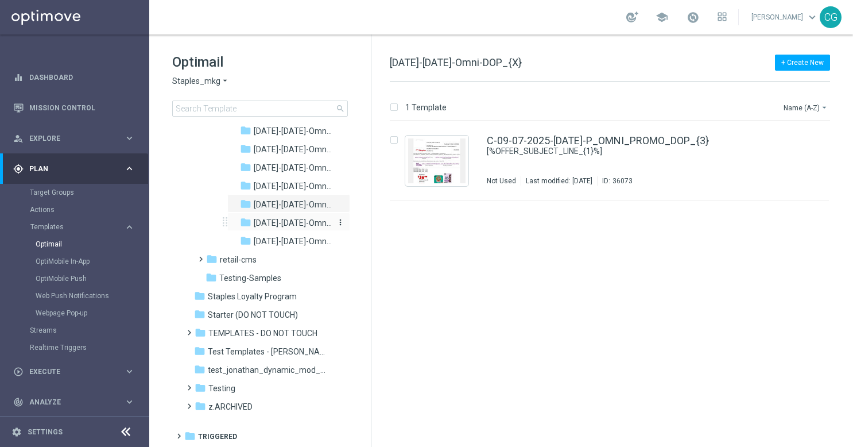
click at [278, 223] on span "[DATE]-[DATE]-Omni-DOP_{X}" at bounding box center [293, 223] width 78 height 10
click at [275, 241] on span "[DATE]-[DATE]-Omni-DOP" at bounding box center [293, 241] width 78 height 10
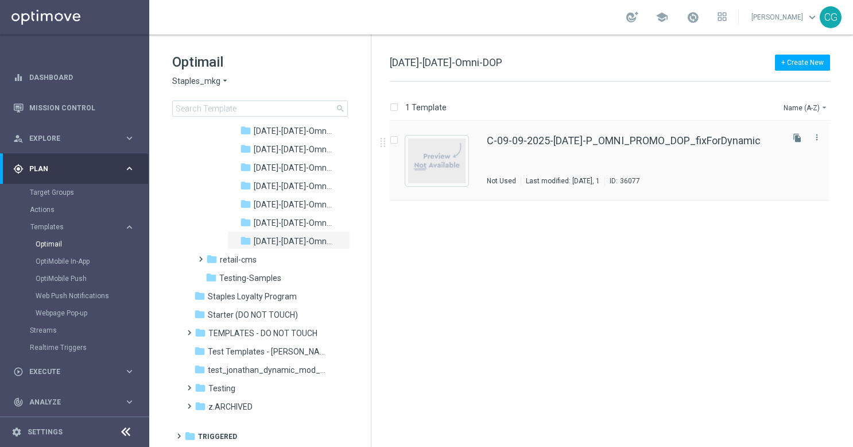
click at [591, 150] on div "C-09-09-2025-[DATE]-P_OMNI_PROMO_DOP_fixForDynamic Not Used Last modified: [DAT…" at bounding box center [634, 161] width 294 height 50
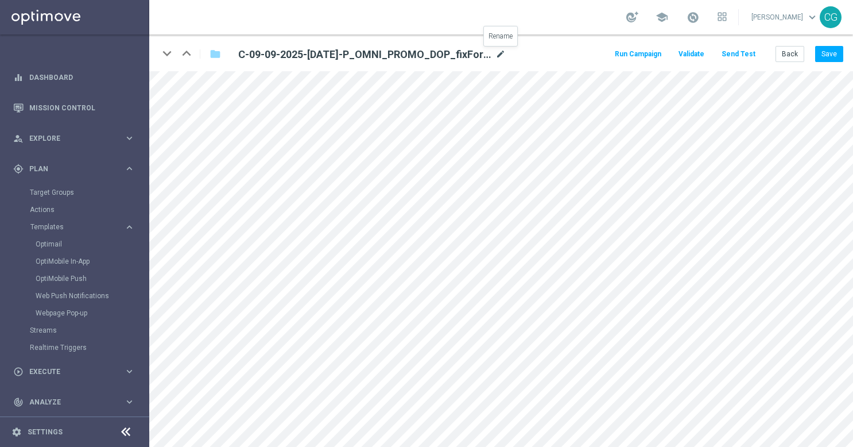
click at [502, 56] on icon "mode_edit" at bounding box center [501, 55] width 10 height 14
click at [464, 50] on input "C-09-09-2025-[DATE]-P_OMNI_PROMO_DOP_fixForDynamic" at bounding box center [372, 54] width 285 height 16
drag, startPoint x: 452, startPoint y: 51, endPoint x: 394, endPoint y: 48, distance: 58.1
click at [394, 48] on input "C-09-09-2025-[DATE]-P_OMNI_PROMO_DOP_fixForDynamic" at bounding box center [372, 54] width 285 height 16
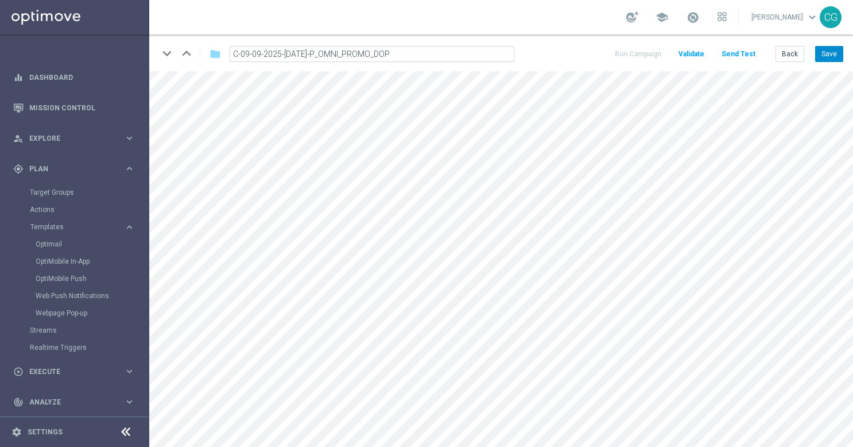
click at [827, 56] on button "Save" at bounding box center [829, 54] width 28 height 16
type input "C-09-09-2025-[DATE]-P_OMNI_PROMO_DOP_{3}"
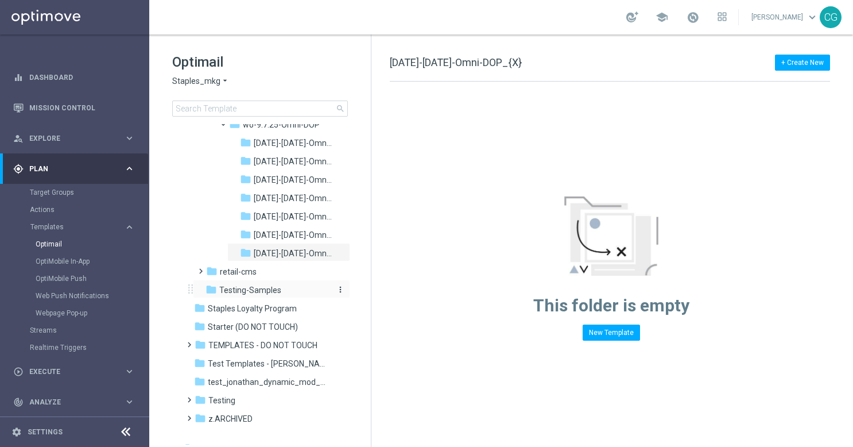
scroll to position [1290, 0]
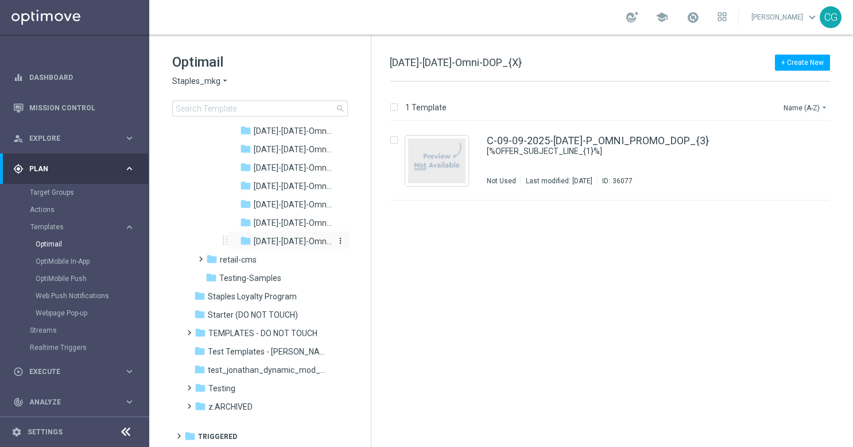
click at [290, 239] on span "[DATE]-[DATE]-Omni-DOP_{X}" at bounding box center [293, 241] width 78 height 10
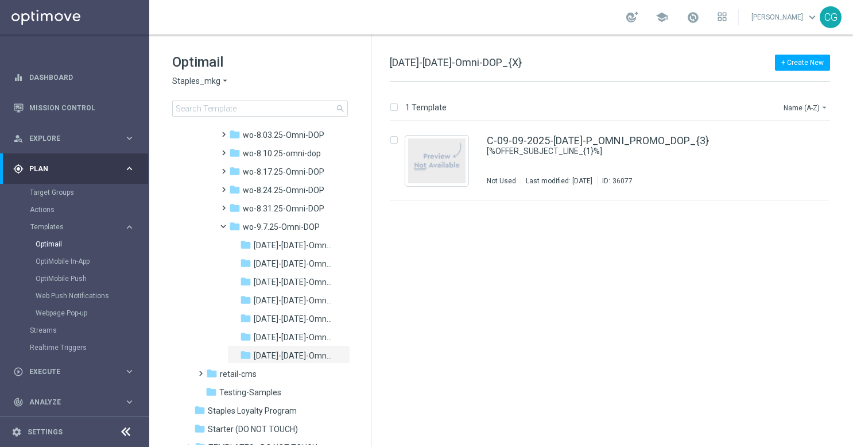
scroll to position [1175, 0]
click at [295, 242] on span "[DATE]-[DATE]-Omni-DOP_{X}" at bounding box center [293, 246] width 78 height 10
click at [293, 230] on span "wo-9.7.25-Omni-DOP" at bounding box center [281, 227] width 77 height 10
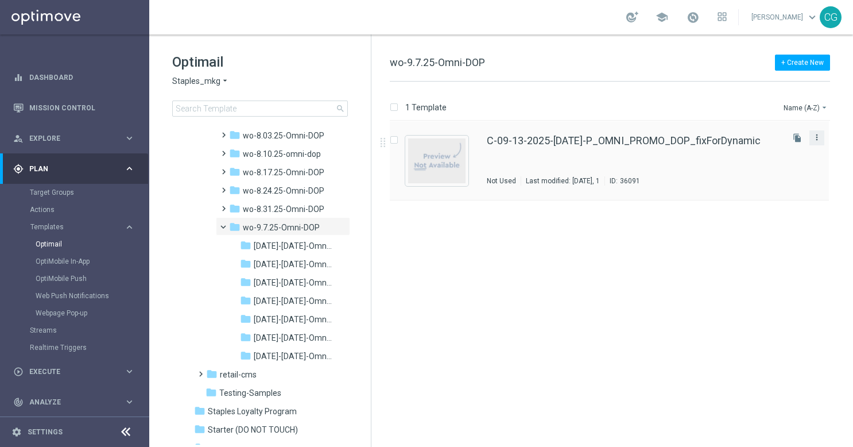
click at [814, 139] on icon "more_vert" at bounding box center [816, 137] width 9 height 9
click at [769, 151] on div "Move" at bounding box center [771, 149] width 69 height 8
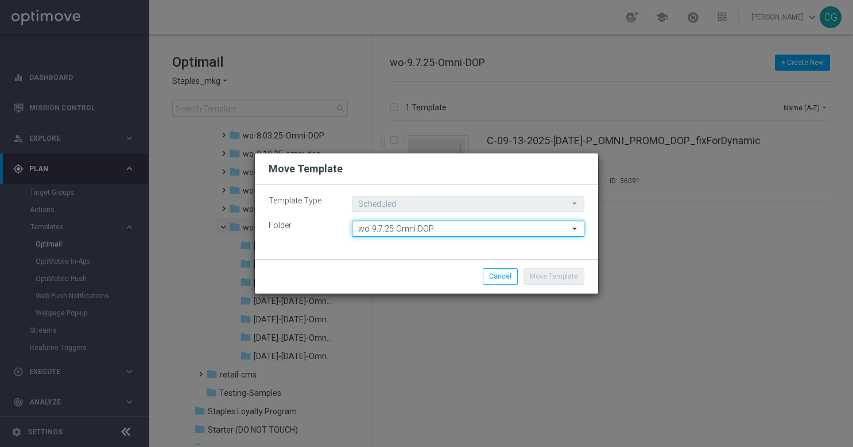
click at [549, 227] on input "wo-9.7.25-Omni-DOP" at bounding box center [468, 228] width 233 height 16
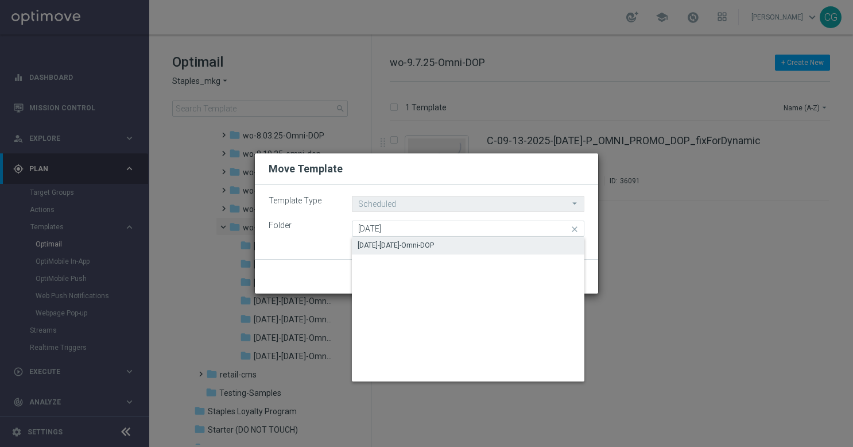
click at [554, 243] on div "[DATE]-[DATE]-Omni-DOP" at bounding box center [468, 245] width 233 height 16
type input "[DATE]-[DATE]-Omni-DOP"
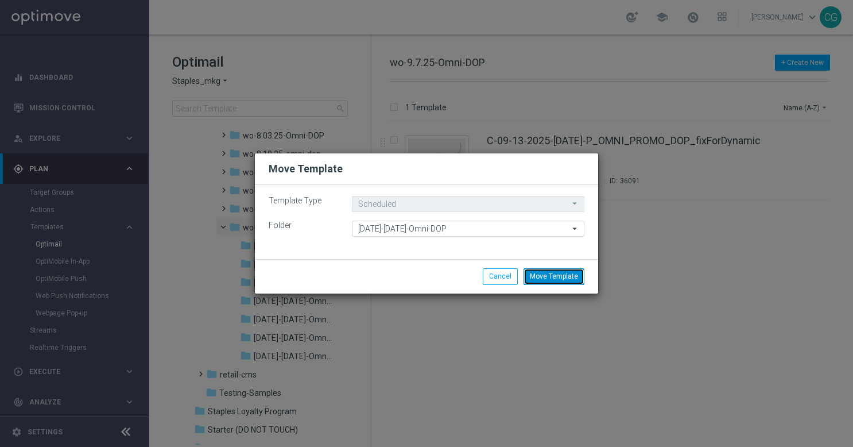
click at [558, 269] on button "Move Template" at bounding box center [554, 276] width 61 height 16
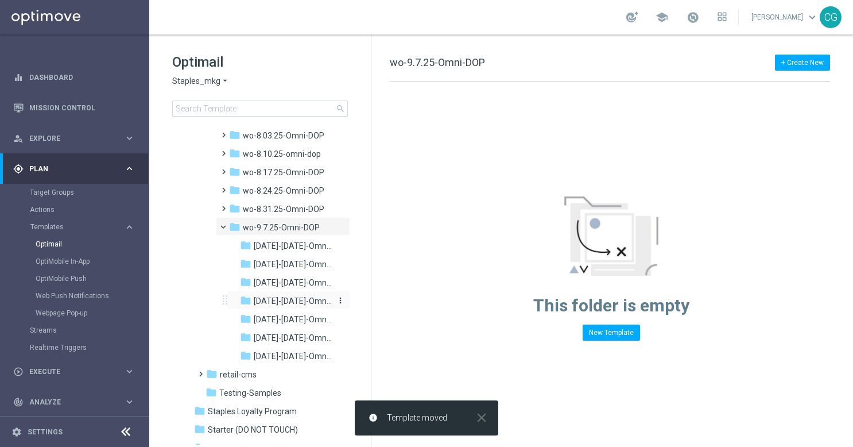
click at [287, 306] on span "[DATE]-[DATE]-Omni-DOP" at bounding box center [293, 301] width 78 height 10
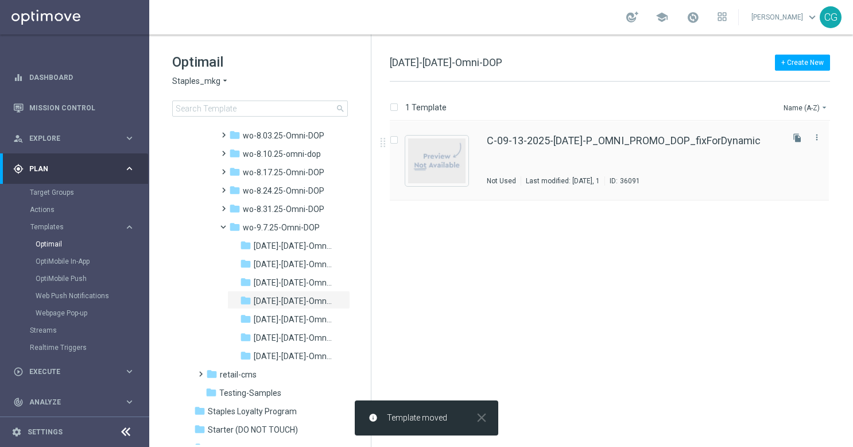
click at [517, 162] on div "C-09-13-2025-[DATE]-P_OMNI_PROMO_DOP_fixForDynamic Not Used Last modified: [DAT…" at bounding box center [634, 161] width 294 height 50
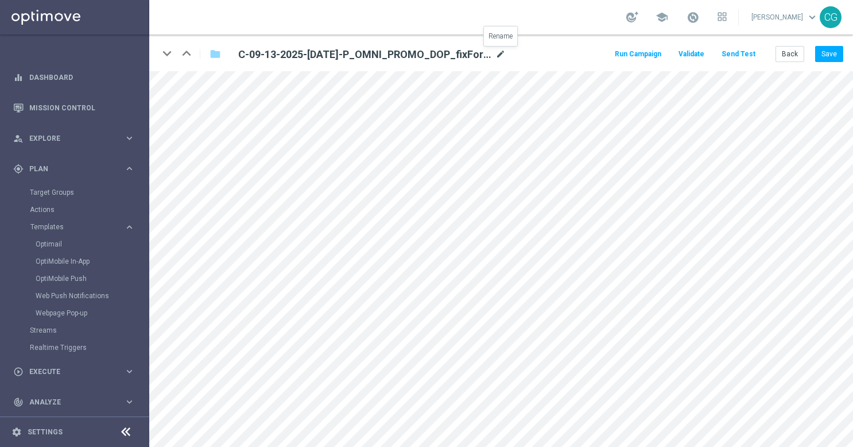
click at [497, 54] on icon "mode_edit" at bounding box center [501, 55] width 10 height 14
click at [478, 50] on input "C-09-13-2025-[DATE]-P_OMNI_PROMO_DOP_fixForDynamic" at bounding box center [372, 54] width 285 height 16
drag, startPoint x: 442, startPoint y: 60, endPoint x: 396, endPoint y: 60, distance: 45.4
click at [396, 60] on input "C-09-13-2025-[DATE]-P_OMNI_PROMO_DOP_fixForDynamic" at bounding box center [372, 54] width 285 height 16
click at [825, 54] on button "Save" at bounding box center [829, 54] width 28 height 16
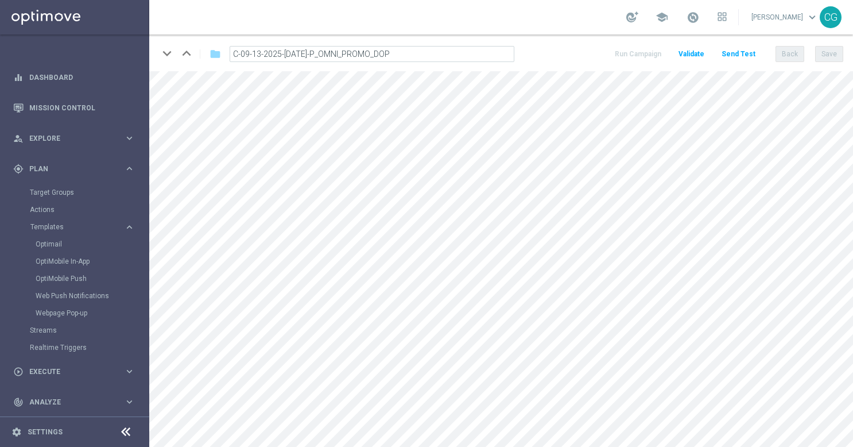
type input "C-09-13-2025-[DATE]-P_OMNI_PROMO_DOP_{3}"
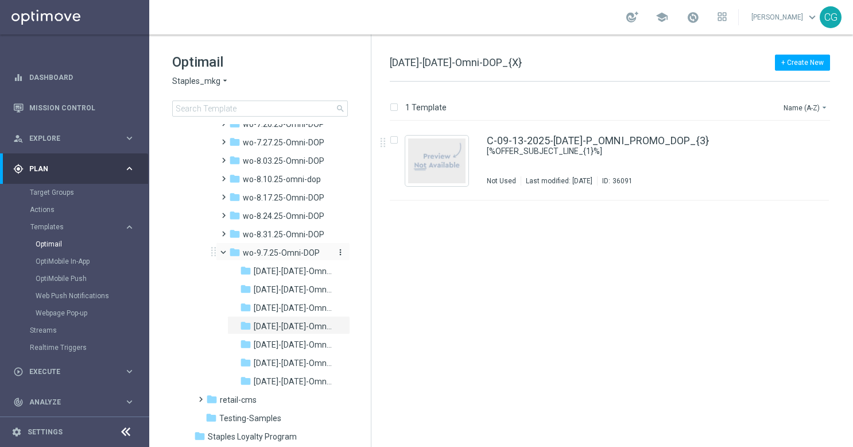
scroll to position [1117, 0]
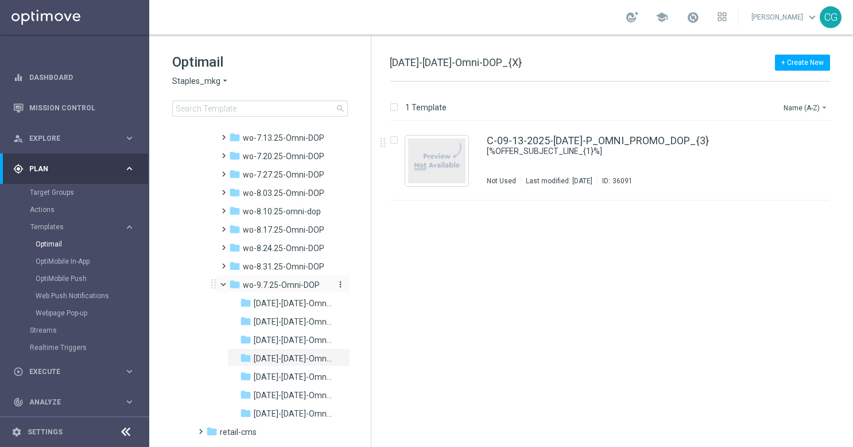
click at [266, 289] on div "folder wo-9.7.25-Omni-DOP" at bounding box center [280, 284] width 103 height 13
